Goal: Task Accomplishment & Management: Manage account settings

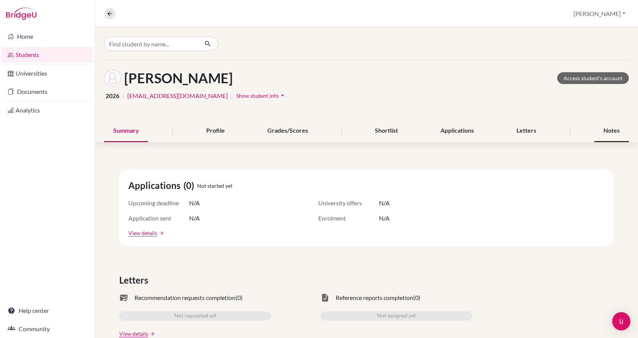
click at [601, 128] on div "Notes" at bounding box center [611, 131] width 35 height 22
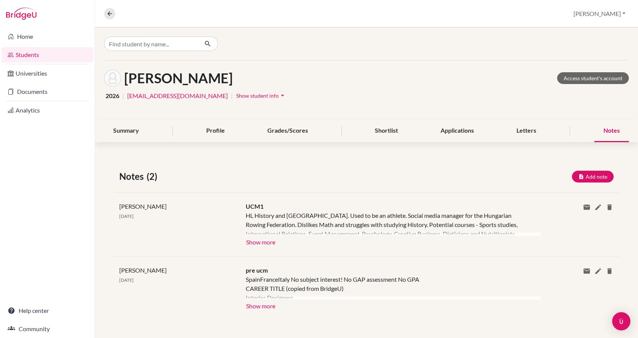
scroll to position [0, 0]
click at [265, 242] on button "Show more" at bounding box center [261, 240] width 30 height 11
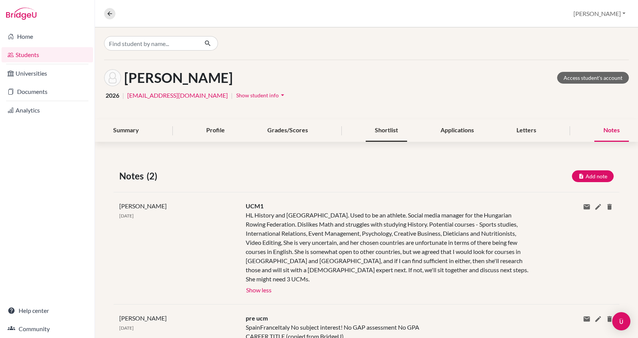
click at [382, 126] on div "Shortlist" at bounding box center [386, 130] width 41 height 22
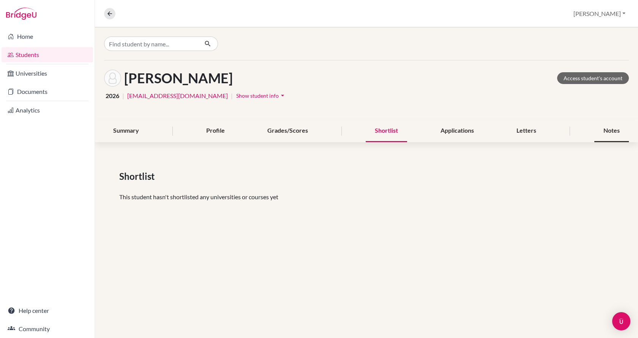
click at [611, 131] on div "Notes" at bounding box center [611, 131] width 35 height 22
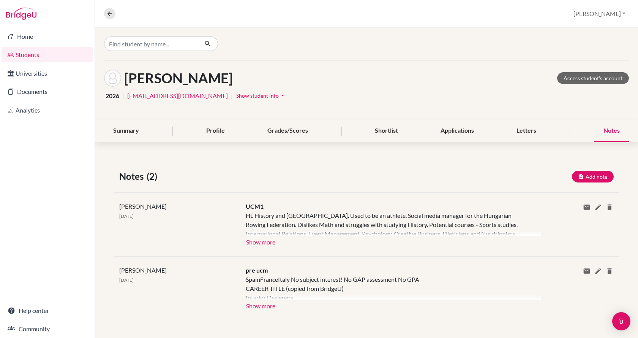
scroll to position [0, 0]
click at [292, 278] on div at bounding box center [393, 286] width 295 height 25
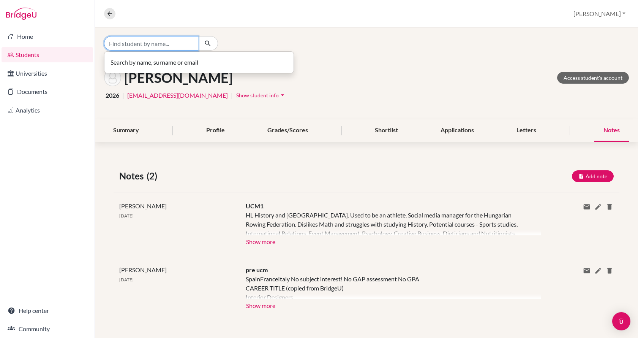
click at [151, 44] on input "Find student by name..." at bounding box center [151, 43] width 94 height 14
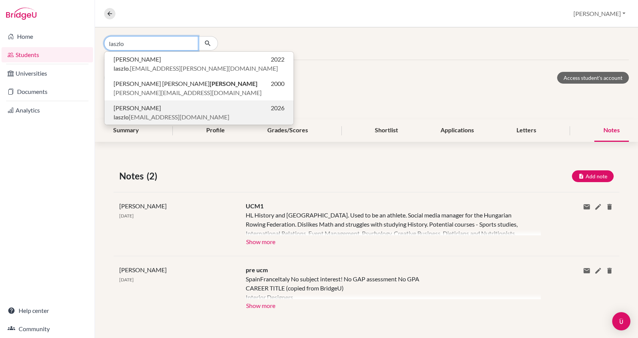
type input "laszlo"
click at [144, 104] on span "[PERSON_NAME]" at bounding box center [137, 107] width 47 height 9
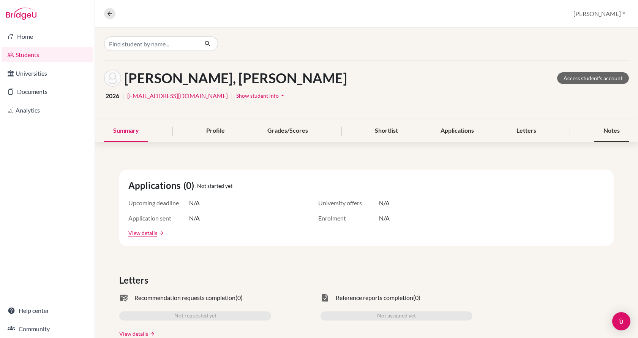
click at [605, 126] on div "Notes" at bounding box center [611, 131] width 35 height 22
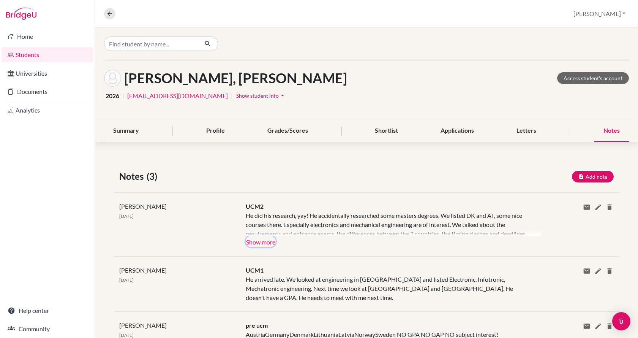
click at [264, 238] on button "Show more" at bounding box center [261, 240] width 30 height 11
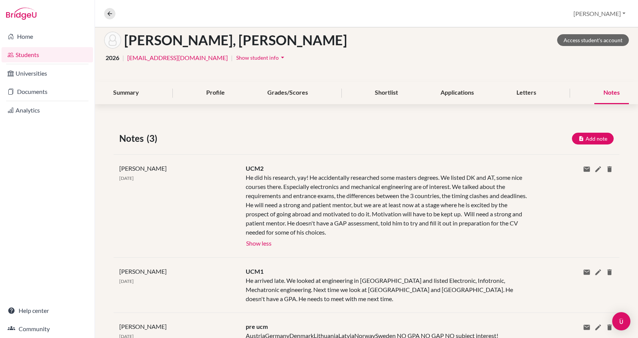
scroll to position [76, 0]
